Goal: Download file/media

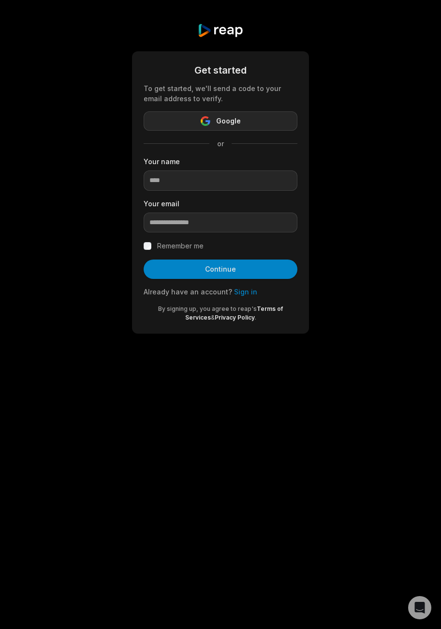
click at [247, 113] on button "Google" at bounding box center [221, 120] width 154 height 19
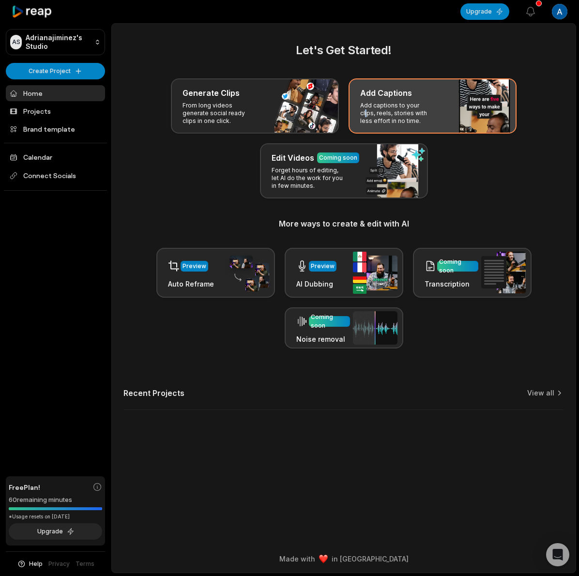
click at [424, 101] on div "Add Captions Add captions to your clips, reels, stories with less effort in no …" at bounding box center [432, 105] width 168 height 55
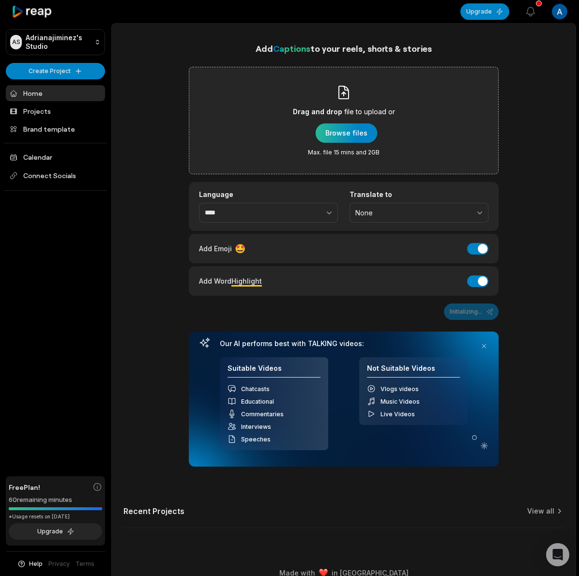
click at [354, 134] on div "button" at bounding box center [346, 132] width 61 height 19
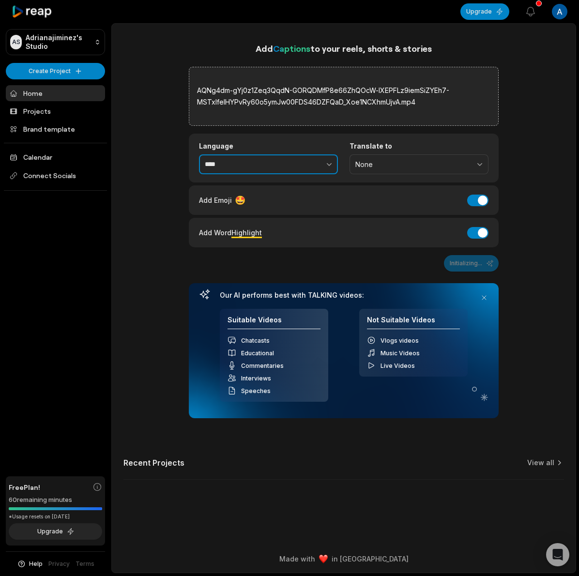
click at [270, 160] on input "****" at bounding box center [268, 164] width 139 height 20
click at [319, 167] on button "button" at bounding box center [308, 164] width 60 height 20
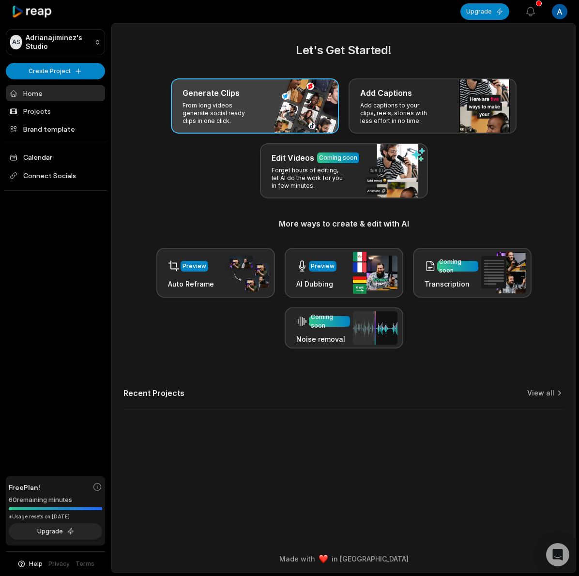
click at [219, 102] on p "From long videos generate social ready clips in one click." at bounding box center [219, 113] width 75 height 23
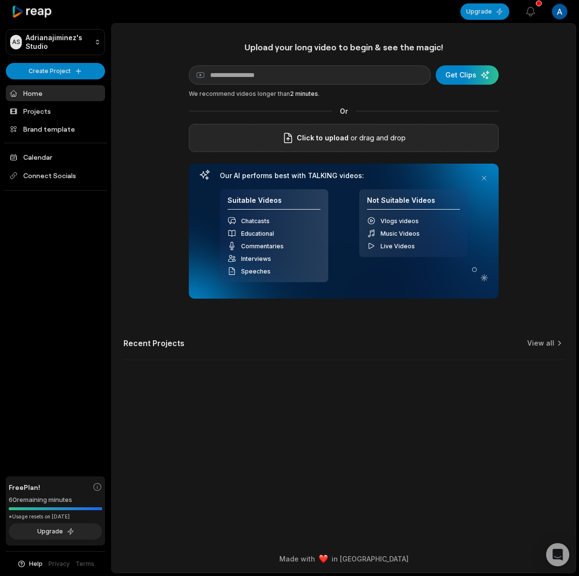
click at [297, 140] on label "Click to upload" at bounding box center [315, 138] width 66 height 12
click at [0, 0] on input "Click to upload" at bounding box center [0, 0] width 0 height 0
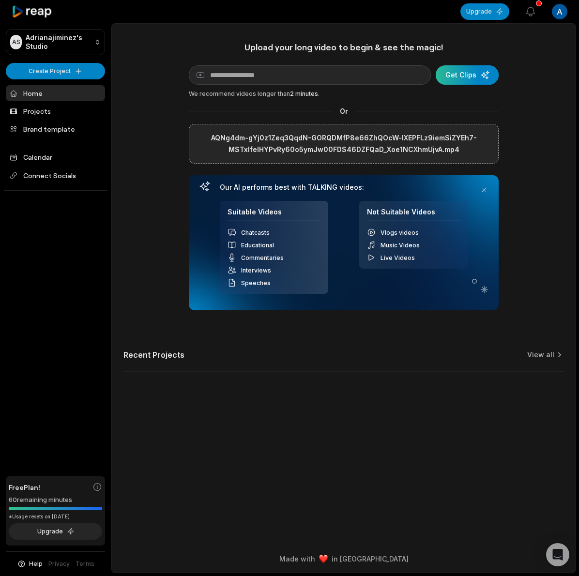
click at [441, 75] on div "submit" at bounding box center [467, 74] width 63 height 19
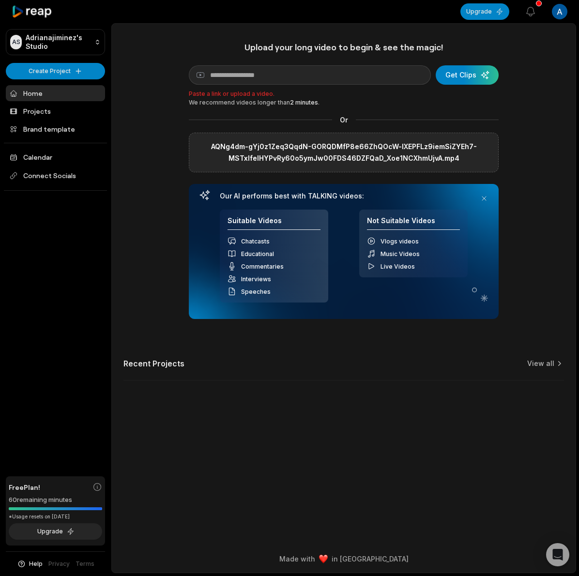
click at [308, 148] on label "AQNg4dm-gYj0z1Zeq3QqdN-GORQDMfP8e66ZhQOcW-lXEPFLz9iemSiZYEh7-MSTxIfeIHYPvRy60o5…" at bounding box center [343, 152] width 293 height 23
click at [0, 0] on input "AQNg4dm-gYj0z1Zeq3QqdN-GORQDMfP8e66ZhQOcW-lXEPFLz9iemSiZYEh7-MSTxIfeIHYPvRy60o5…" at bounding box center [0, 0] width 0 height 0
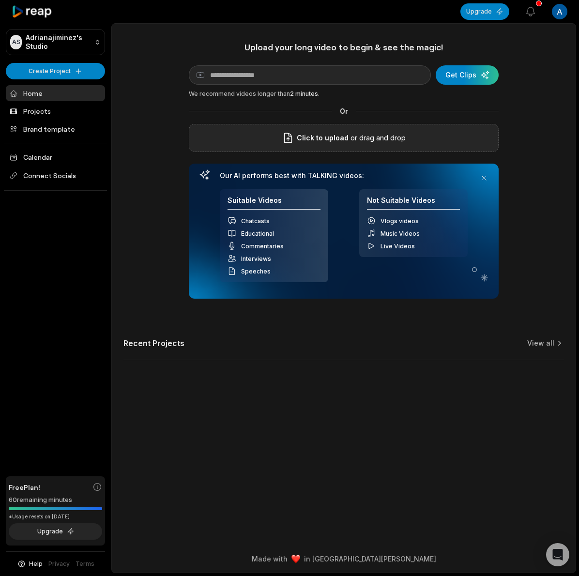
click at [374, 142] on p "or drag and drop" at bounding box center [376, 138] width 57 height 12
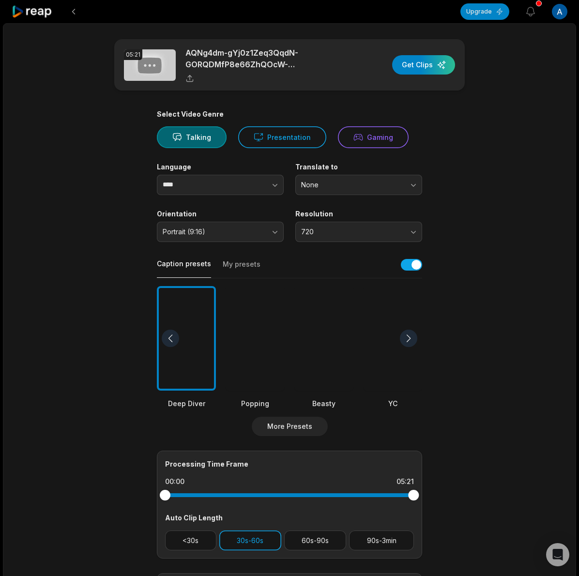
click at [256, 545] on button "30s-60s" at bounding box center [250, 540] width 62 height 20
click at [330, 543] on button "60s-90s" at bounding box center [315, 540] width 62 height 20
click at [326, 333] on div at bounding box center [323, 338] width 59 height 105
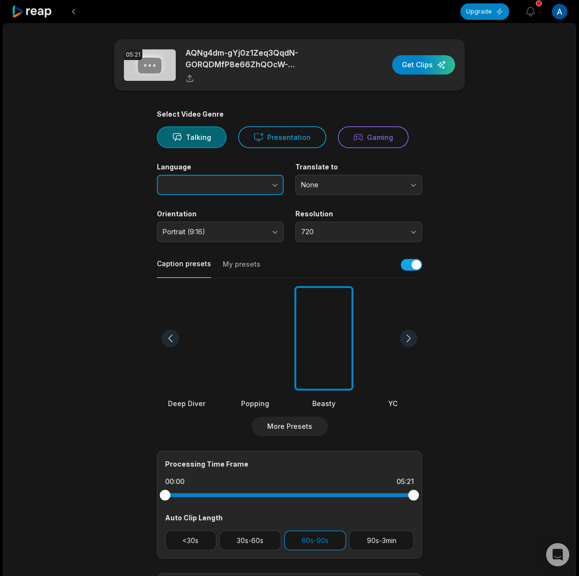
click at [264, 187] on button "button" at bounding box center [255, 185] width 55 height 20
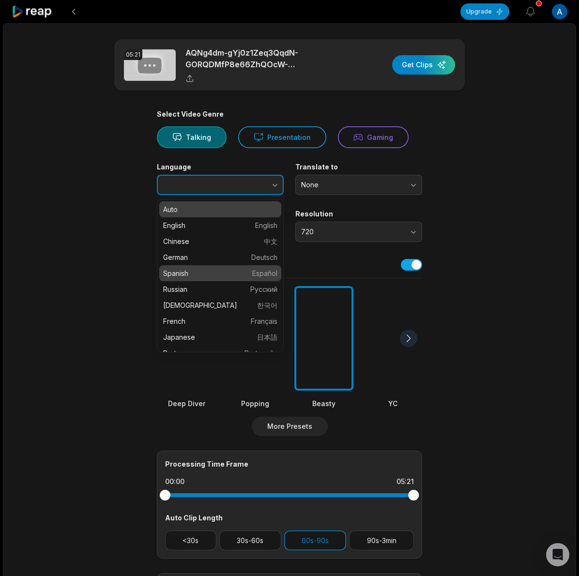
type input "*******"
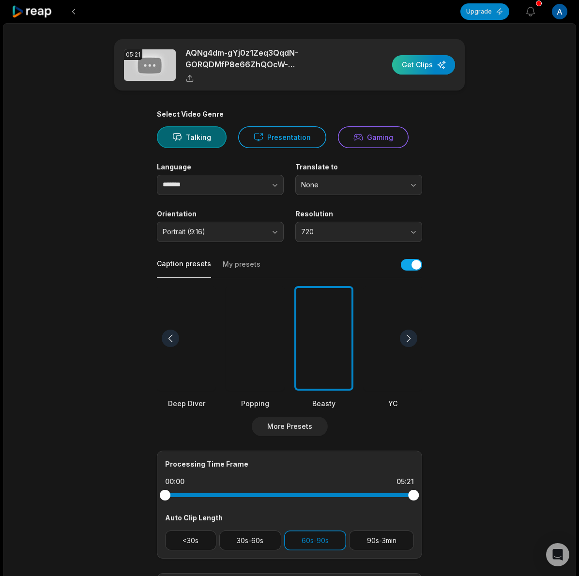
click at [426, 67] on div "button" at bounding box center [423, 64] width 63 height 19
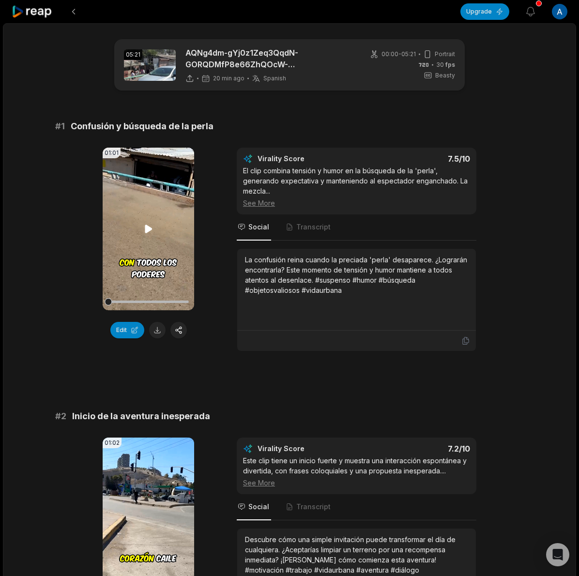
click at [146, 237] on video "Your browser does not support mp4 format." at bounding box center [148, 229] width 91 height 163
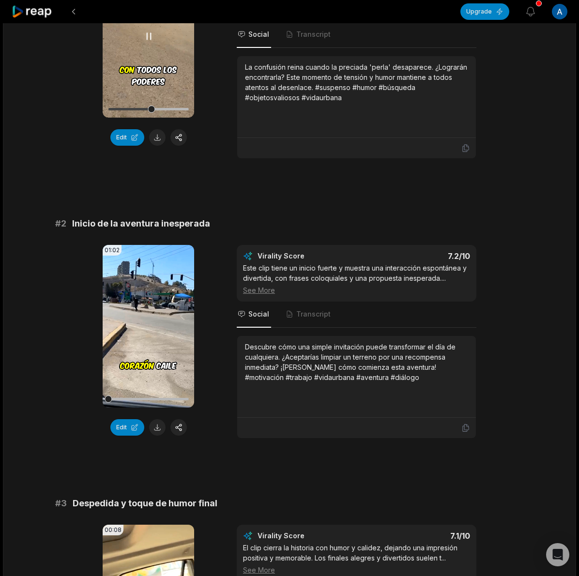
scroll to position [194, 0]
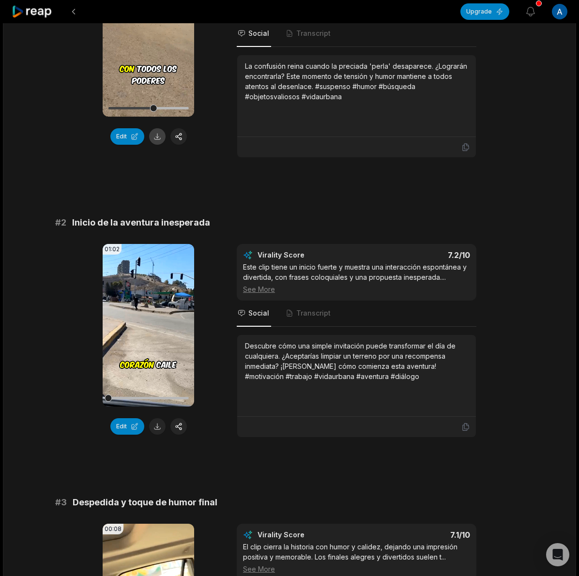
click at [151, 137] on button at bounding box center [157, 136] width 16 height 16
click at [159, 426] on button at bounding box center [157, 426] width 16 height 16
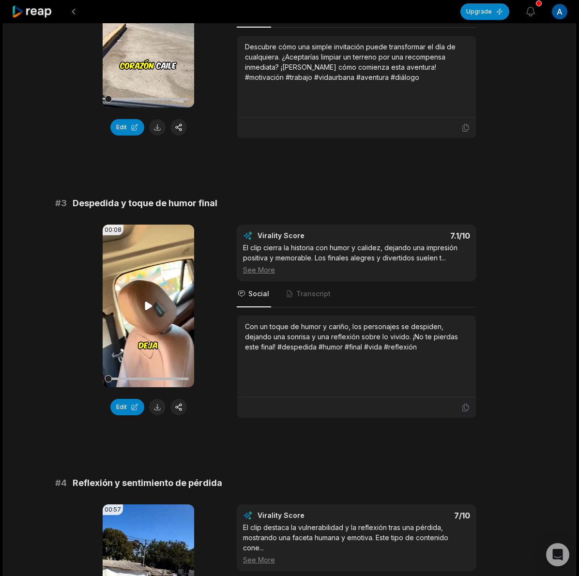
scroll to position [516, 0]
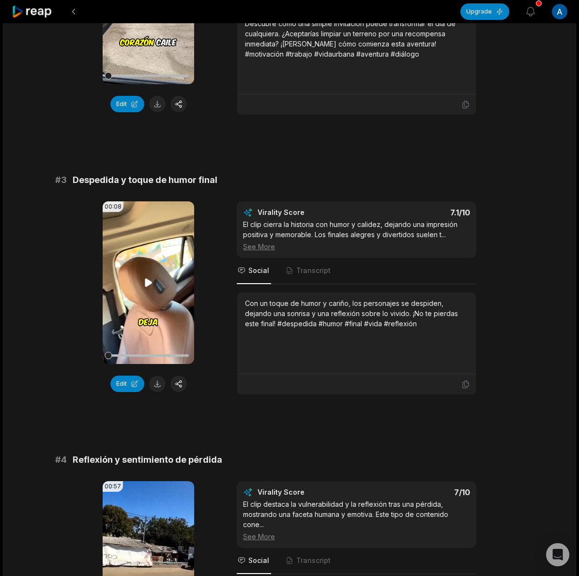
click at [147, 274] on video "Your browser does not support mp4 format." at bounding box center [148, 282] width 91 height 163
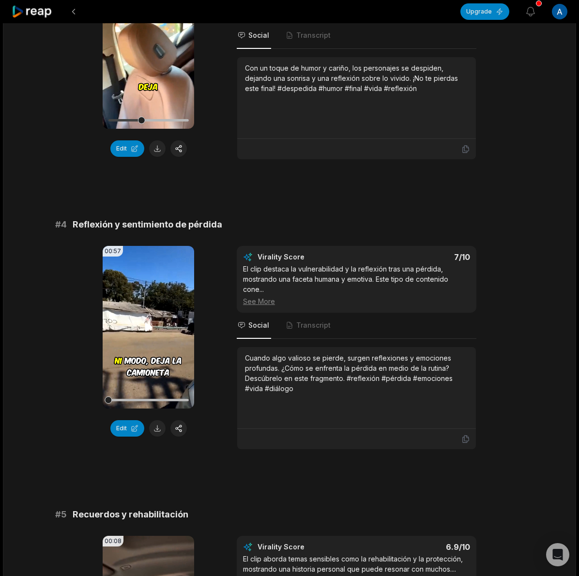
scroll to position [839, 0]
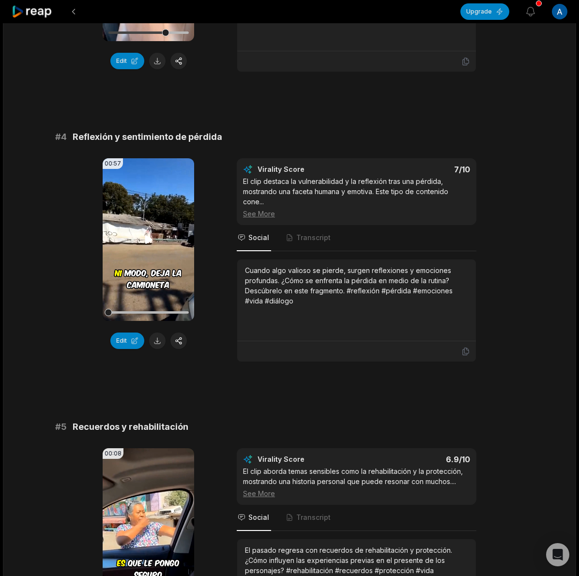
click at [148, 237] on icon at bounding box center [149, 240] width 12 height 12
click at [155, 343] on button at bounding box center [157, 341] width 16 height 16
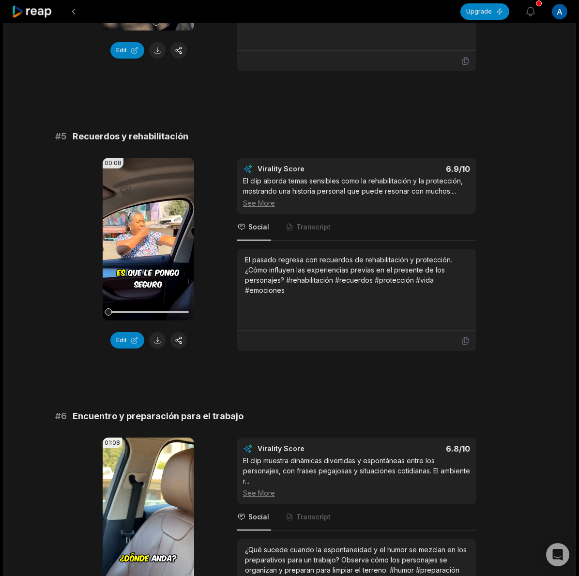
scroll to position [1162, 0]
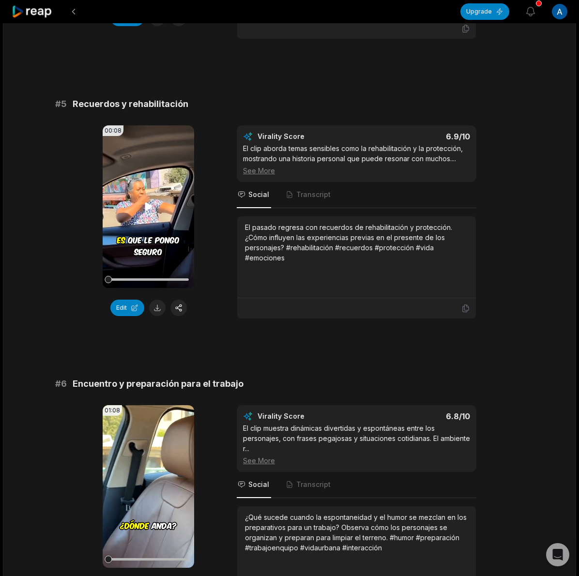
click at [151, 215] on video "Your browser does not support mp4 format." at bounding box center [148, 206] width 91 height 163
click at [151, 314] on button at bounding box center [157, 308] width 16 height 16
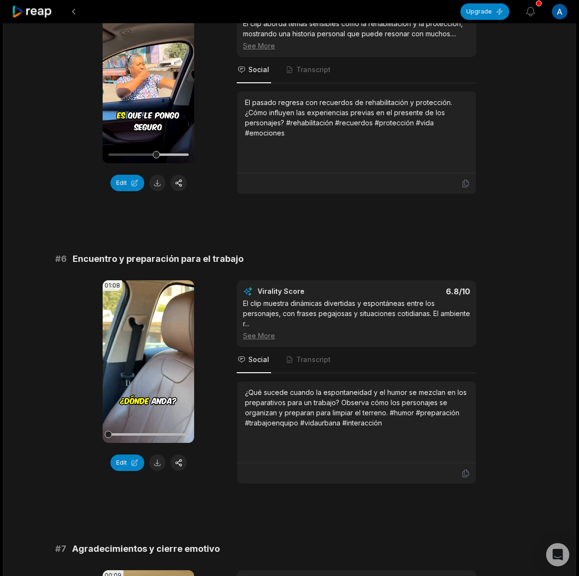
scroll to position [1355, 0]
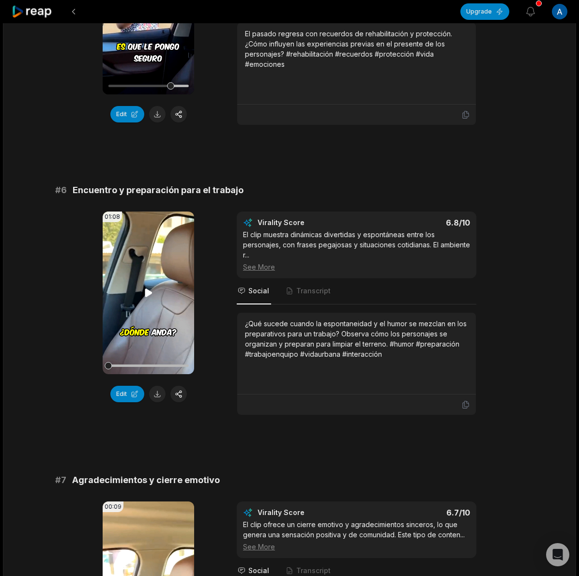
click at [138, 299] on video "Your browser does not support mp4 format." at bounding box center [148, 293] width 91 height 163
click at [160, 399] on button at bounding box center [157, 394] width 16 height 16
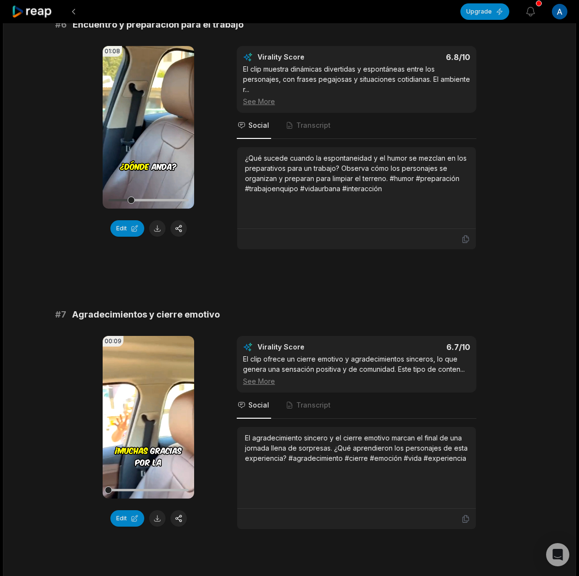
scroll to position [1613, 0]
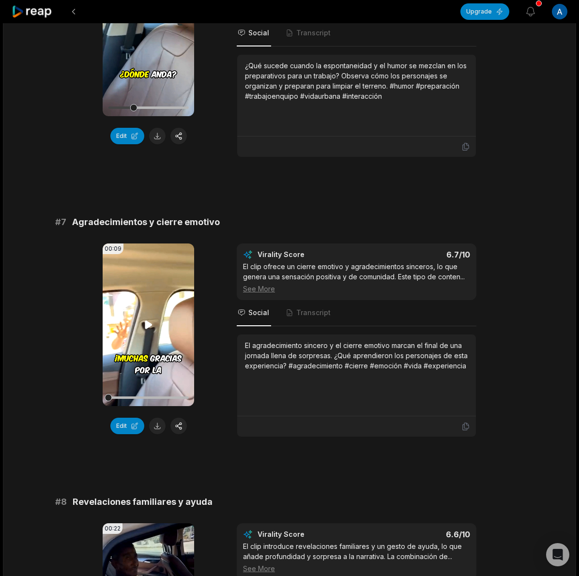
click at [143, 326] on icon at bounding box center [149, 325] width 12 height 12
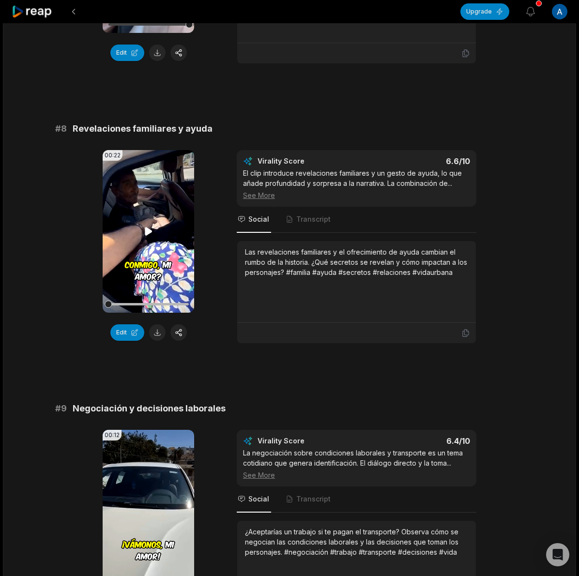
scroll to position [2000, 0]
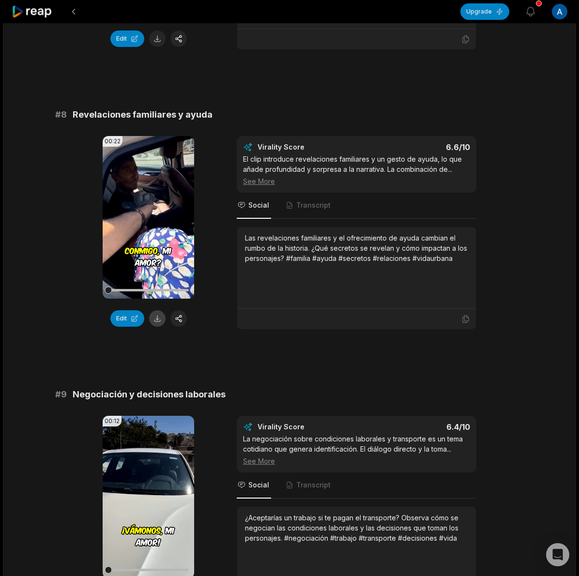
click at [155, 323] on button at bounding box center [157, 318] width 16 height 16
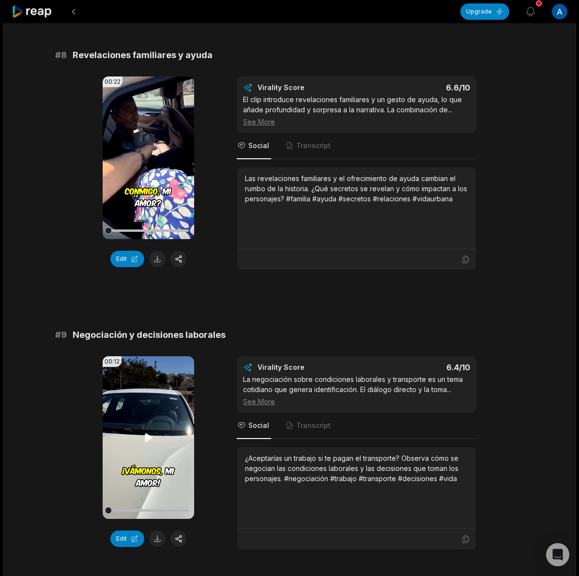
scroll to position [2111, 0]
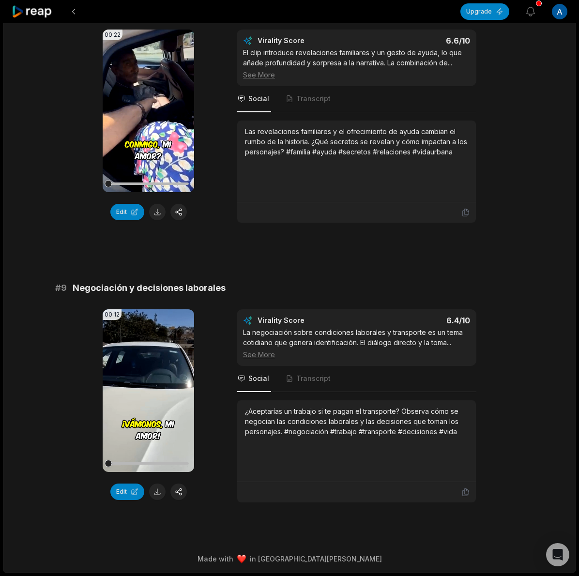
click at [158, 487] on button at bounding box center [157, 492] width 16 height 16
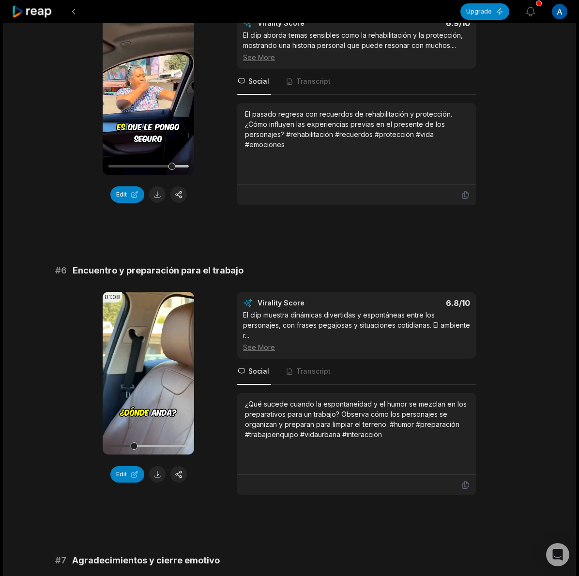
scroll to position [1272, 0]
